Goal: Navigation & Orientation: Find specific page/section

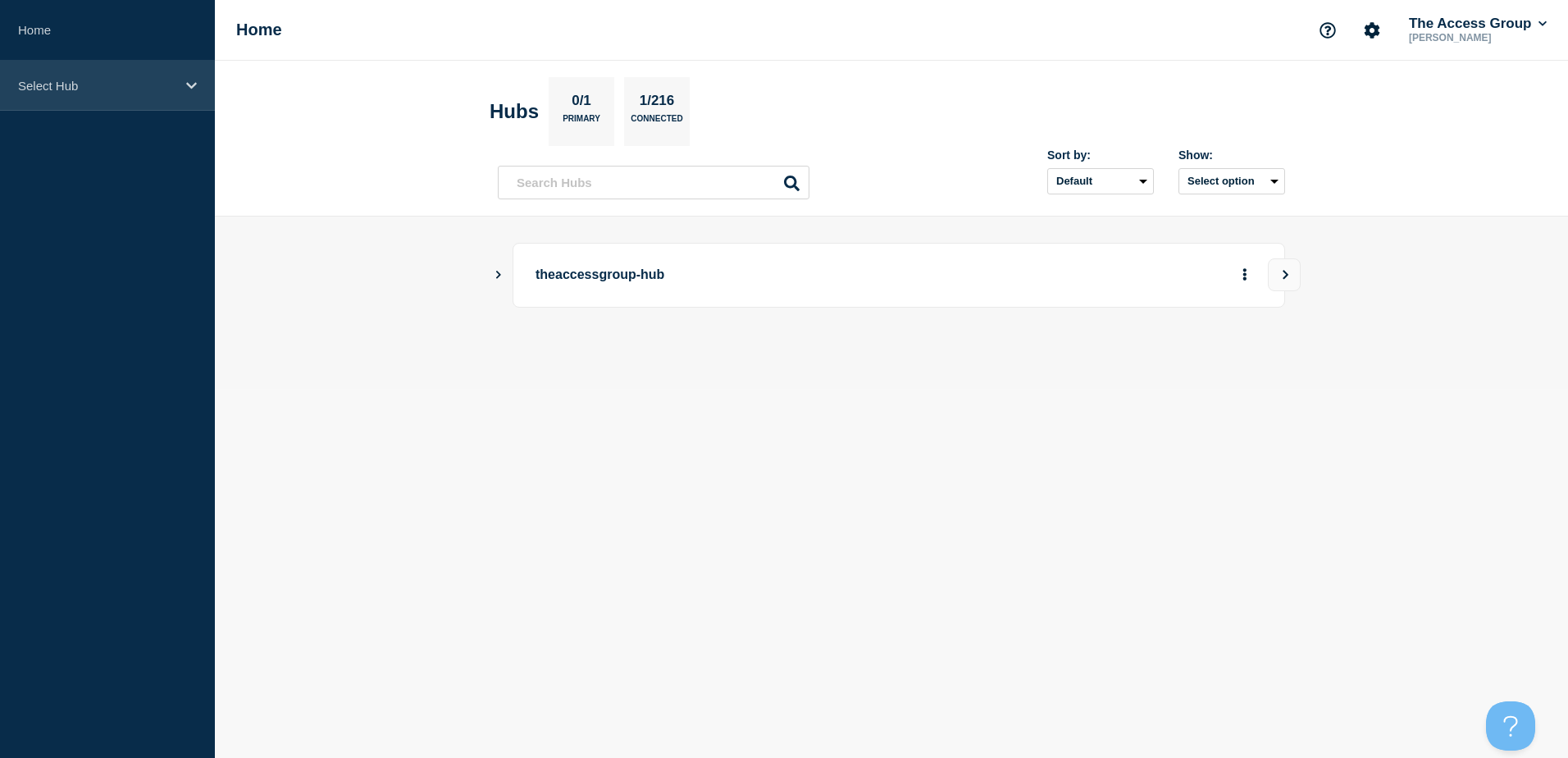
click at [126, 79] on p "Select Hub" at bounding box center [96, 85] width 157 height 14
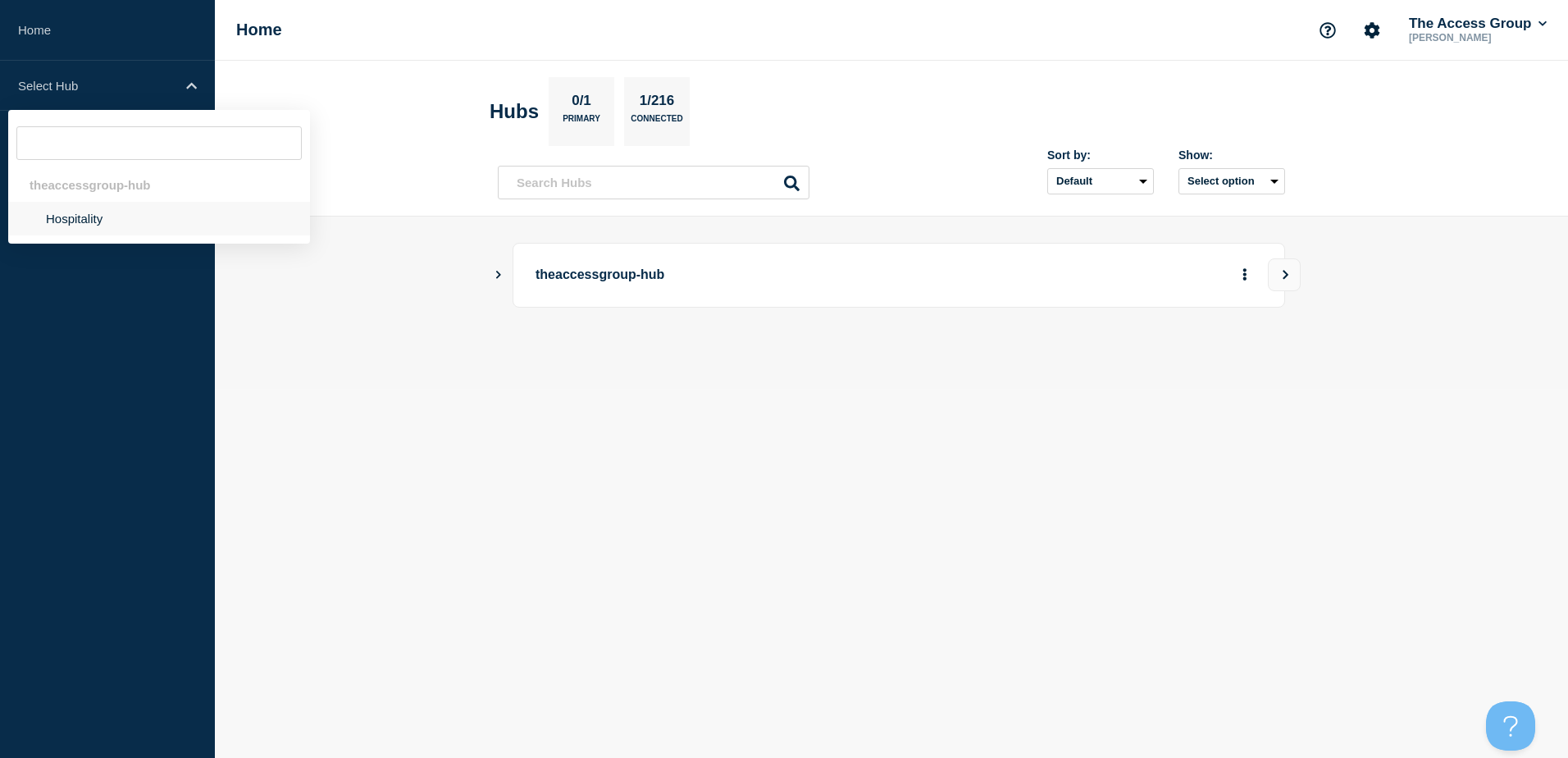
click at [103, 220] on li "Hospitality" at bounding box center [159, 218] width 302 height 34
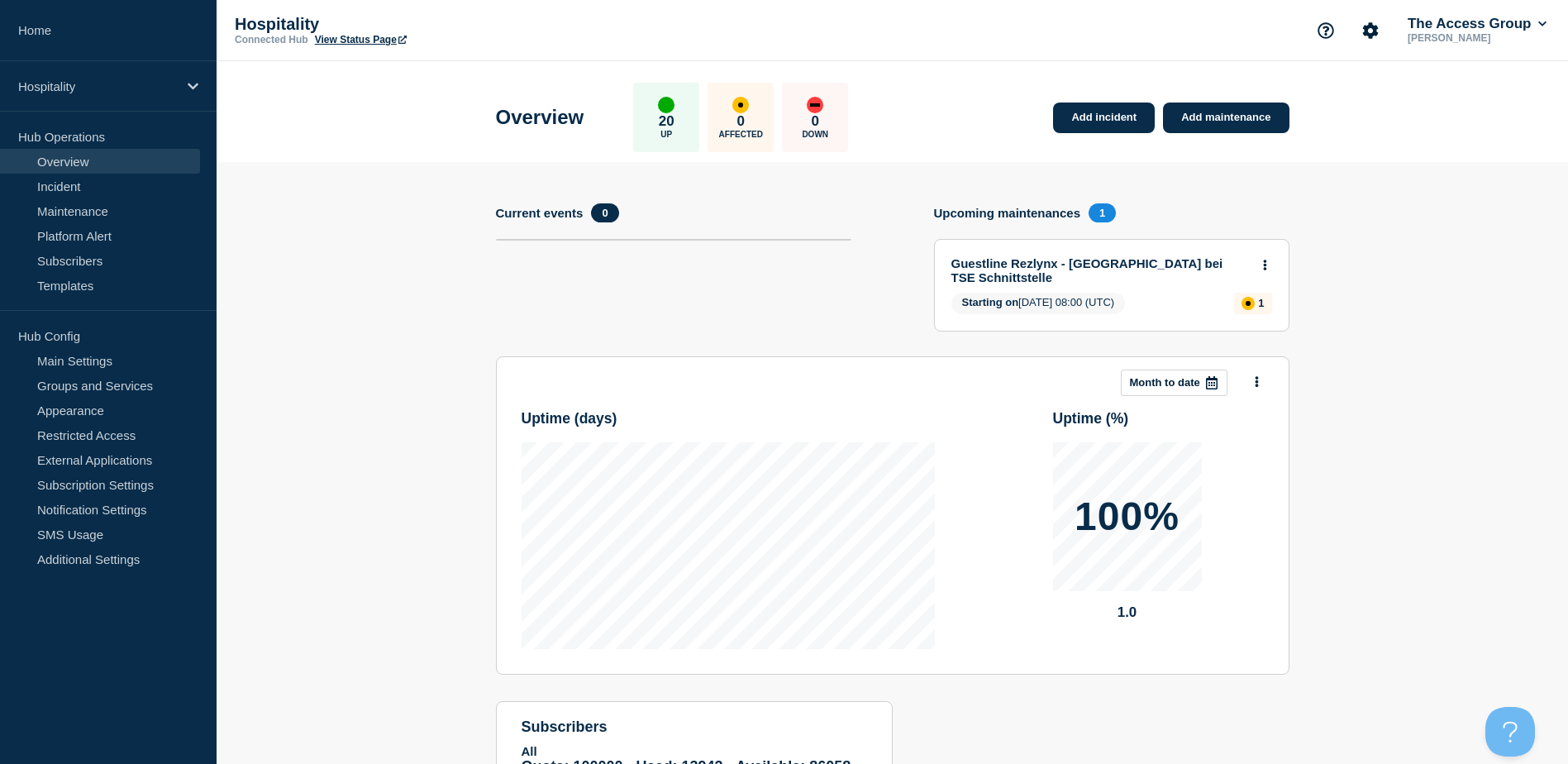
click at [344, 42] on link "View Status Page" at bounding box center [361, 40] width 92 height 11
